Goal: Task Accomplishment & Management: Complete application form

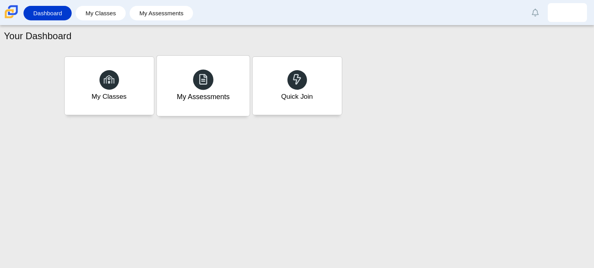
click at [172, 66] on div "My Assessments" at bounding box center [203, 86] width 93 height 60
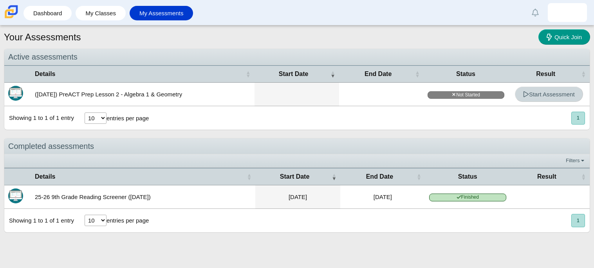
click at [530, 100] on link "Start Assessment" at bounding box center [549, 94] width 68 height 15
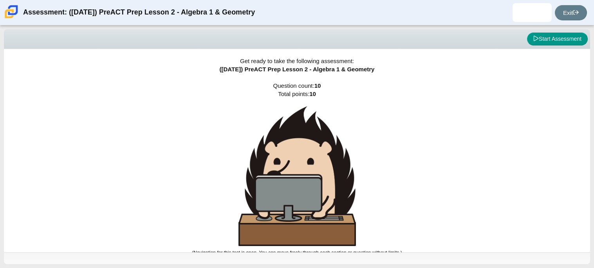
scroll to position [4, 0]
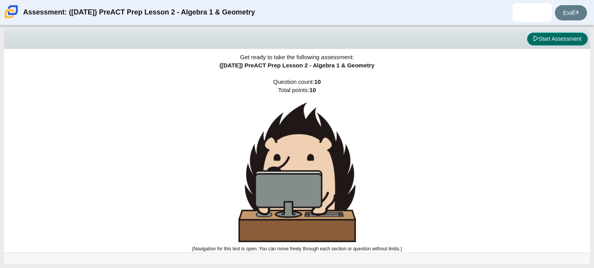
click at [544, 37] on button "Start Assessment" at bounding box center [557, 39] width 61 height 13
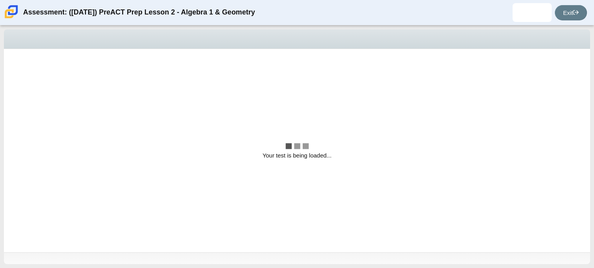
scroll to position [0, 0]
select select "bbf5d072-3e0b-44c4-9a12-6e7c9033f65b"
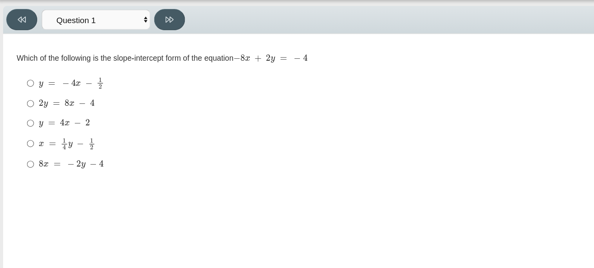
click at [70, 96] on div "2 y = 8 x − 4" at bounding box center [290, 100] width 520 height 8
click at [26, 96] on input "2 y = 8 x − 4 2 y = 8 x − 4" at bounding box center [23, 100] width 5 height 14
radio input "true"
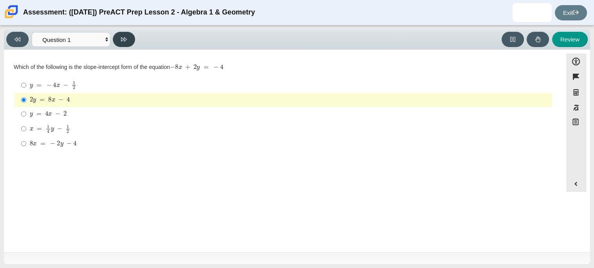
click at [129, 45] on button at bounding box center [124, 39] width 22 height 15
select select "ed62e223-81bd-4cbf-ab48-ab975844bd1f"
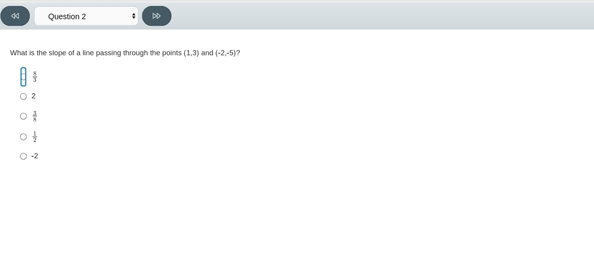
click at [22, 83] on input "8 3 8 thirds" at bounding box center [23, 85] width 5 height 15
radio input "true"
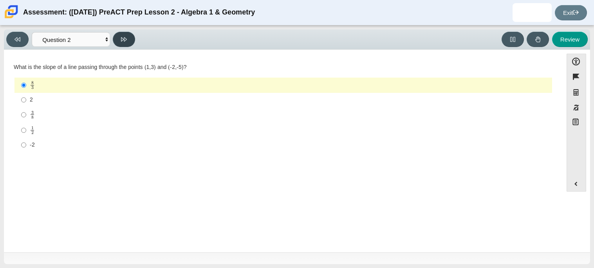
click at [126, 43] on button at bounding box center [124, 39] width 22 height 15
select select "97f4f5fa-a52e-4fed-af51-565bfcdf47cb"
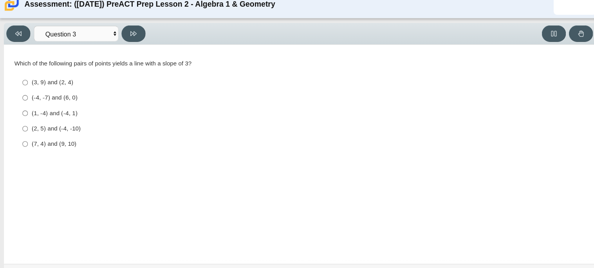
click at [56, 129] on div "(2, 5) and (-4, -10)" at bounding box center [290, 127] width 520 height 8
click at [26, 129] on input "(2, 5) and (-4, -10) (2, 5) and (-4, -10)" at bounding box center [23, 127] width 5 height 14
radio input "true"
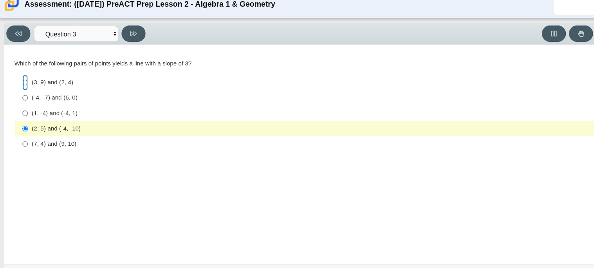
click at [25, 87] on input "(3, 9) and (2, 4) (3, 9) and (2, 4)" at bounding box center [23, 85] width 5 height 14
radio input "true"
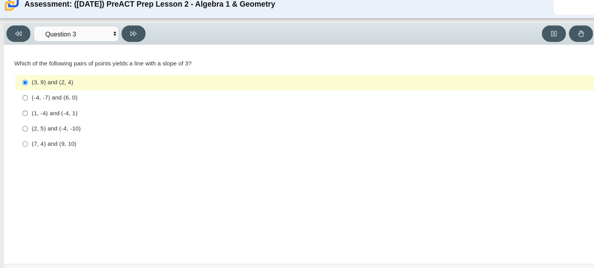
click at [47, 145] on div "(7, 4) and (9, 10)" at bounding box center [290, 142] width 520 height 8
click at [26, 145] on input "(7, 4) and (9, 10) (7, 4) and (9, 10)" at bounding box center [23, 141] width 5 height 14
radio input "true"
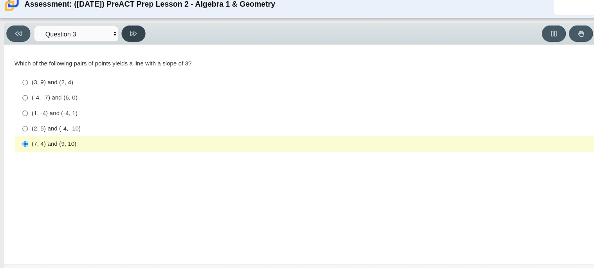
click at [131, 39] on button at bounding box center [124, 39] width 22 height 15
select select "89427bb7-e313-4f00-988f-8b8255897029"
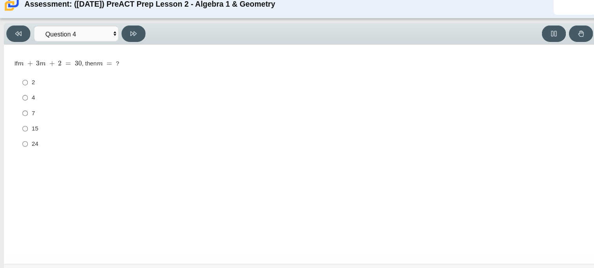
click at [28, 115] on label "7 7" at bounding box center [284, 113] width 537 height 14
click at [26, 115] on input "7 7" at bounding box center [23, 113] width 5 height 14
radio input "true"
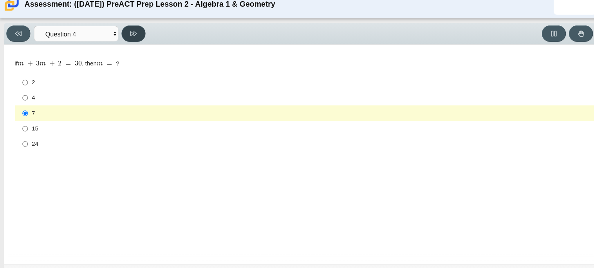
click at [116, 36] on button at bounding box center [124, 39] width 22 height 15
select select "489dcffd-4e6a-49cf-a9d6-ad1d4a911a4e"
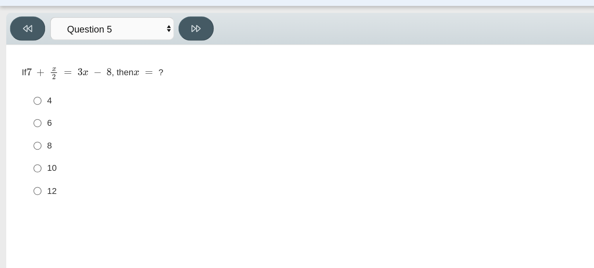
click at [28, 99] on label "6 6" at bounding box center [284, 99] width 537 height 14
click at [26, 99] on input "6 6" at bounding box center [23, 99] width 5 height 14
radio input "true"
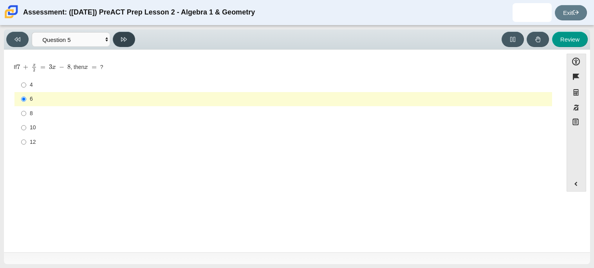
click at [126, 42] on icon at bounding box center [124, 39] width 6 height 6
select select "210571de-36a6-4d8e-a361-ceff8ef801dc"
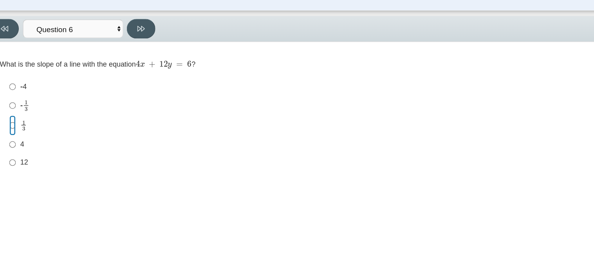
click at [24, 116] on input "1 3 1 third" at bounding box center [23, 114] width 5 height 15
radio input "true"
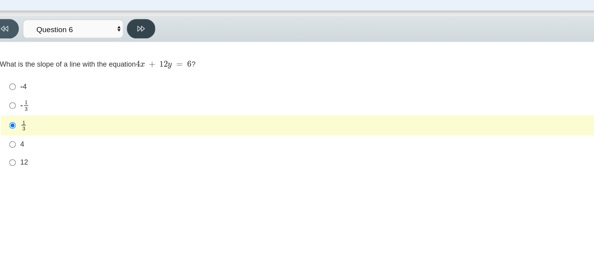
click at [130, 37] on button at bounding box center [124, 39] width 22 height 15
select select "ec95ace6-bebc-42b8-9428-40567494d4da"
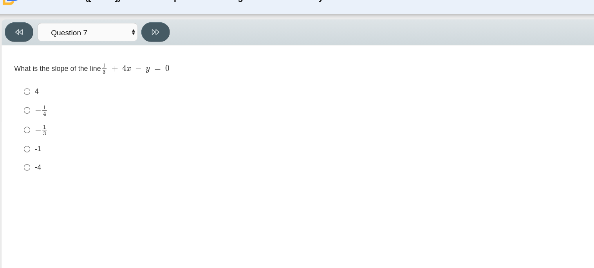
click at [32, 115] on mjx-c "Assessment items" at bounding box center [32, 116] width 5 height 4
click at [26, 115] on input "− 1 3 negative 1 third" at bounding box center [23, 115] width 5 height 15
radio input "true"
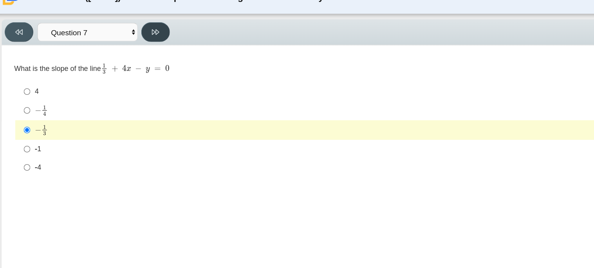
click at [115, 36] on button at bounding box center [124, 39] width 22 height 15
select select "ce81fe10-bf29-4b5e-8bd7-4f47f2fed4d8"
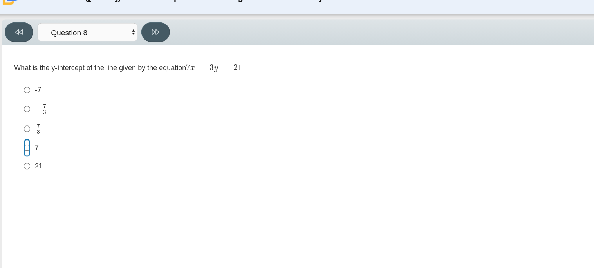
click at [24, 132] on input "7 7" at bounding box center [23, 130] width 5 height 14
radio input "true"
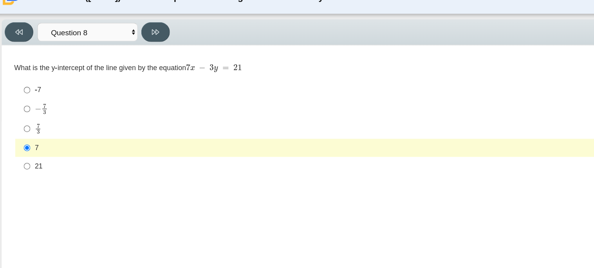
click at [20, 83] on label "-7 -7" at bounding box center [284, 85] width 537 height 14
click at [21, 83] on input "-7 -7" at bounding box center [23, 85] width 5 height 14
radio input "true"
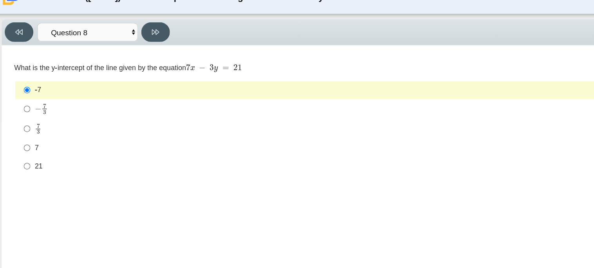
click at [33, 132] on div "7" at bounding box center [290, 130] width 520 height 8
click at [26, 132] on input "7 7" at bounding box center [23, 130] width 5 height 14
radio input "true"
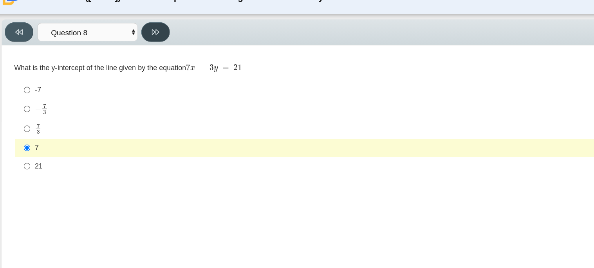
click at [120, 34] on button at bounding box center [124, 39] width 22 height 15
select select "14773eaf-2ca1-47ae-afe7-a624a56f34b3"
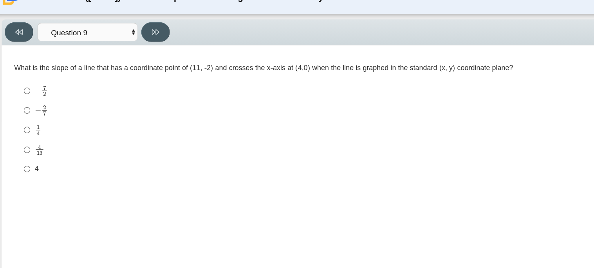
click at [43, 98] on div "− 2 7" at bounding box center [290, 100] width 520 height 9
click at [26, 98] on input "− 2 7 negative 2 sevenths" at bounding box center [23, 100] width 5 height 15
radio input "true"
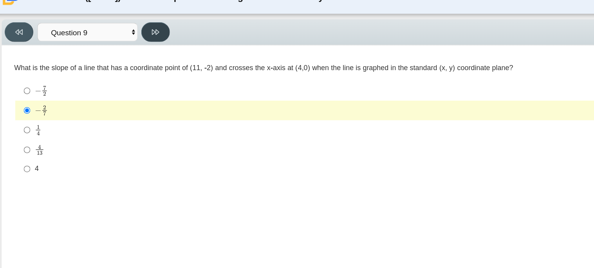
click at [125, 43] on button at bounding box center [124, 39] width 22 height 15
select select "96b71634-eacb-4f7e-8aef-411727d9bcba"
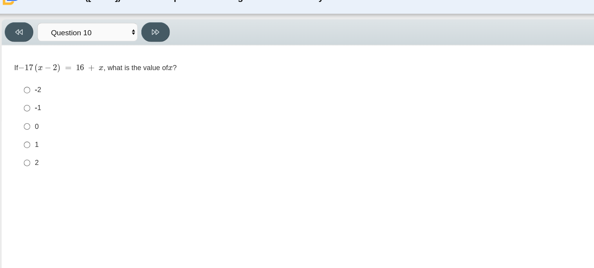
click at [27, 98] on label "-1 -1" at bounding box center [284, 99] width 537 height 14
click at [26, 98] on input "-1 -1" at bounding box center [23, 99] width 5 height 14
radio input "true"
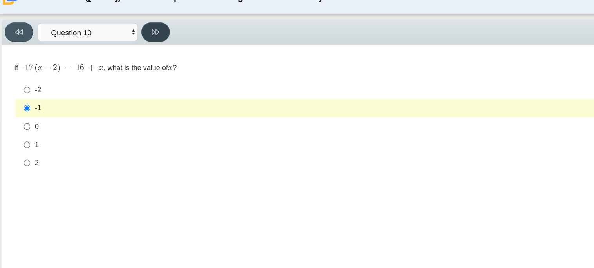
click at [119, 43] on button at bounding box center [124, 39] width 22 height 15
select select "review"
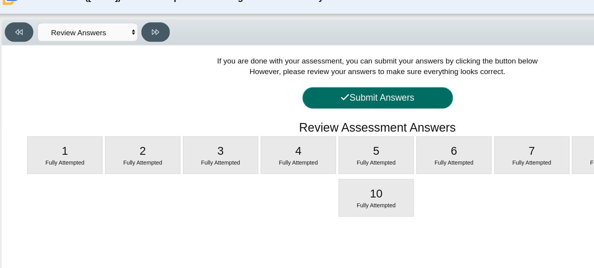
click at [309, 91] on button "Submit Answers" at bounding box center [298, 90] width 118 height 17
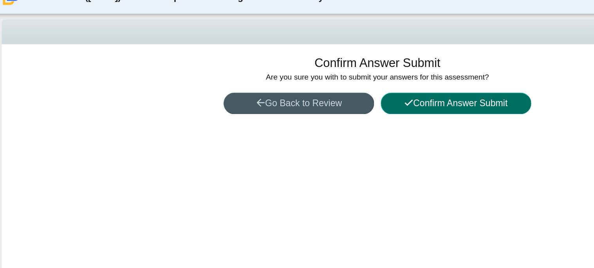
click at [316, 95] on button "Confirm Answer Submit" at bounding box center [359, 95] width 118 height 17
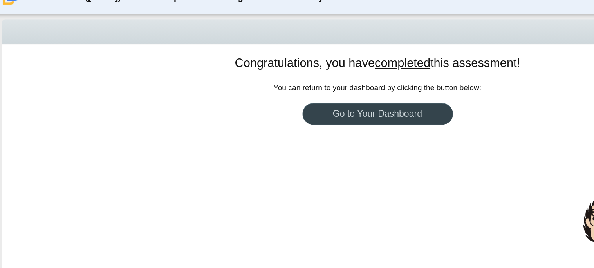
click at [299, 101] on link "Go to Your Dashboard" at bounding box center [298, 103] width 118 height 17
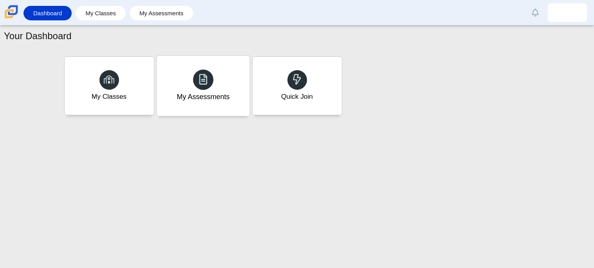
click at [235, 88] on div "My Assessments" at bounding box center [203, 86] width 93 height 60
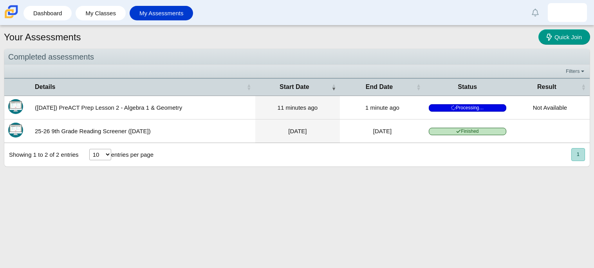
click at [558, 107] on td "Not Available" at bounding box center [551, 108] width 80 height 24
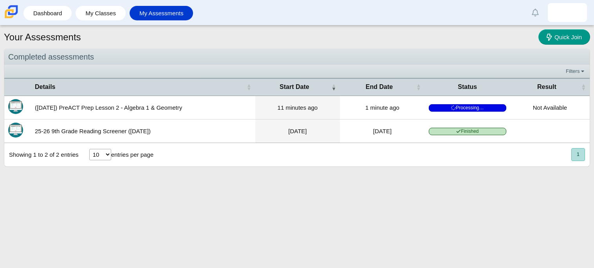
click at [558, 107] on td "Not Available" at bounding box center [551, 108] width 80 height 24
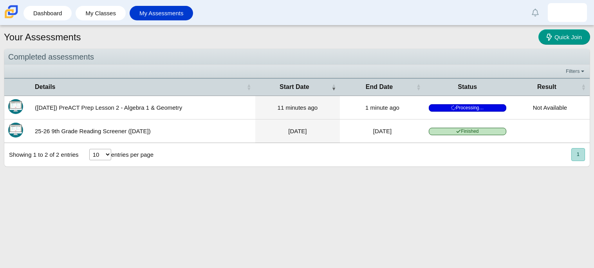
click at [558, 107] on td "Not Available" at bounding box center [551, 108] width 80 height 24
click at [57, 11] on link "Dashboard" at bounding box center [47, 13] width 40 height 14
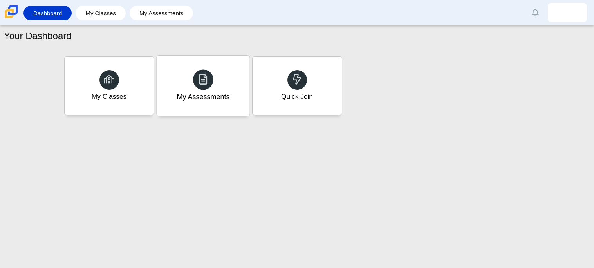
click at [223, 105] on div "My Assessments" at bounding box center [203, 86] width 93 height 60
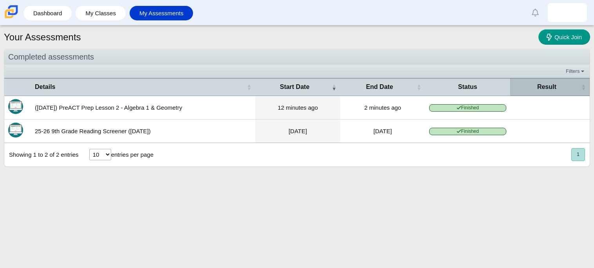
click at [541, 92] on th "Result" at bounding box center [551, 87] width 80 height 18
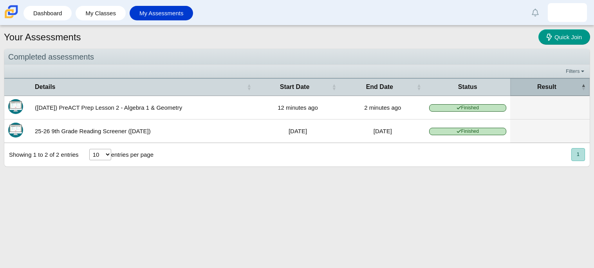
click at [541, 92] on th "Result" at bounding box center [551, 87] width 80 height 18
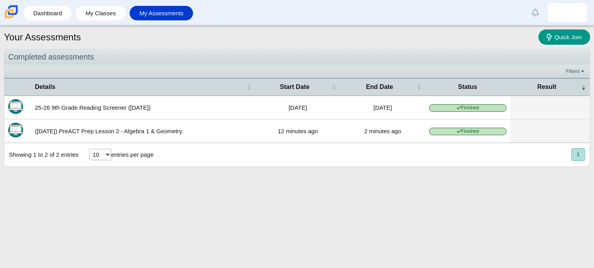
click at [534, 107] on td at bounding box center [551, 108] width 80 height 24
click at [560, 84] on span "Result" at bounding box center [547, 87] width 65 height 9
click at [494, 109] on span "Finished" at bounding box center [468, 107] width 77 height 7
click at [537, 105] on td at bounding box center [551, 108] width 80 height 24
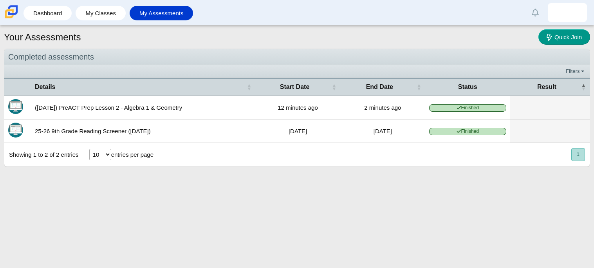
click at [580, 161] on button "1" at bounding box center [579, 154] width 14 height 13
